Goal: Transaction & Acquisition: Purchase product/service

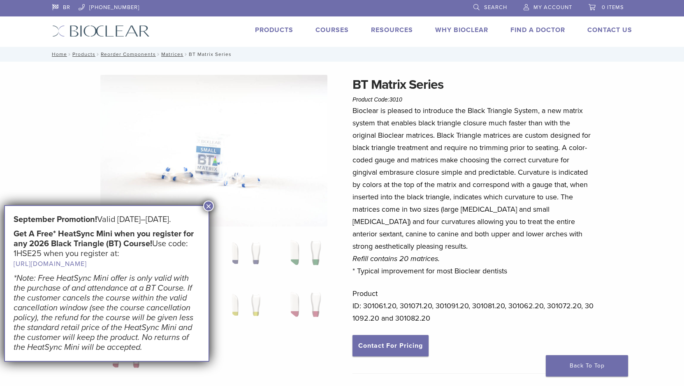
click at [207, 207] on button "×" at bounding box center [208, 206] width 11 height 11
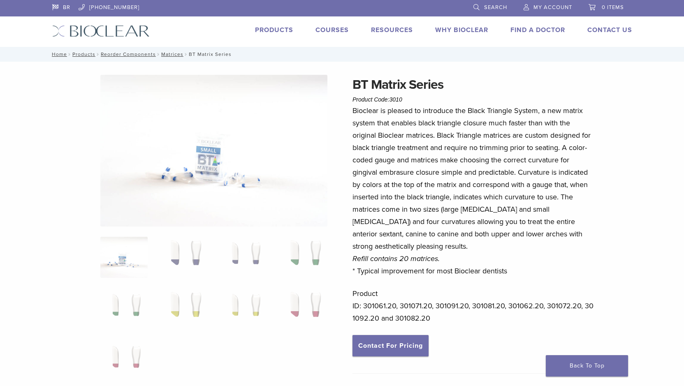
click at [273, 33] on link "Products" at bounding box center [274, 30] width 38 height 8
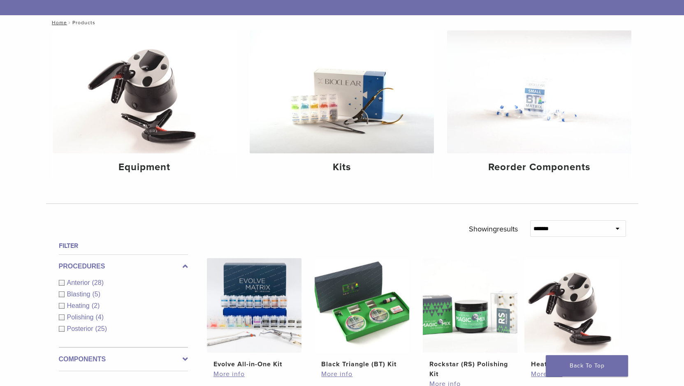
scroll to position [76, 0]
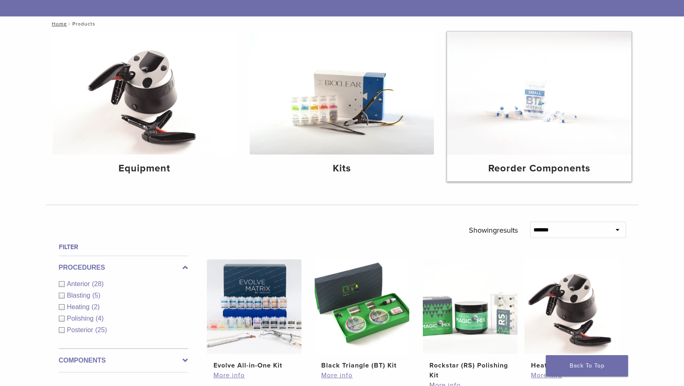
click at [556, 122] on img at bounding box center [539, 93] width 184 height 123
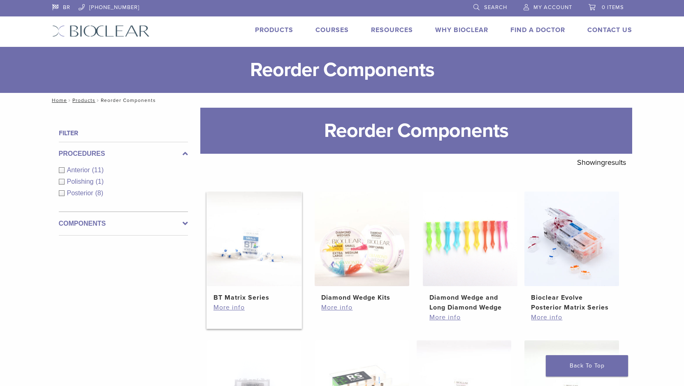
click at [269, 262] on img at bounding box center [254, 239] width 95 height 95
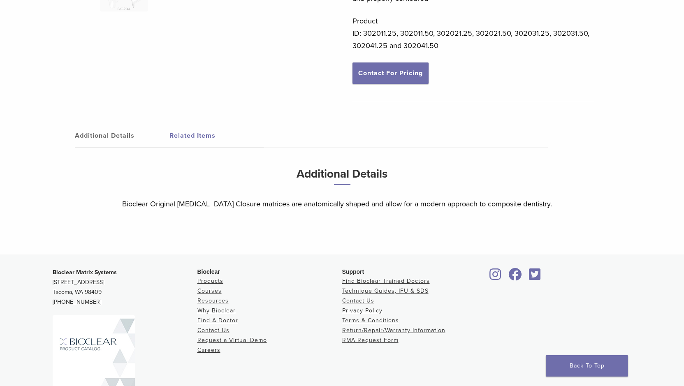
scroll to position [371, 0]
